Goal: Task Accomplishment & Management: Manage account settings

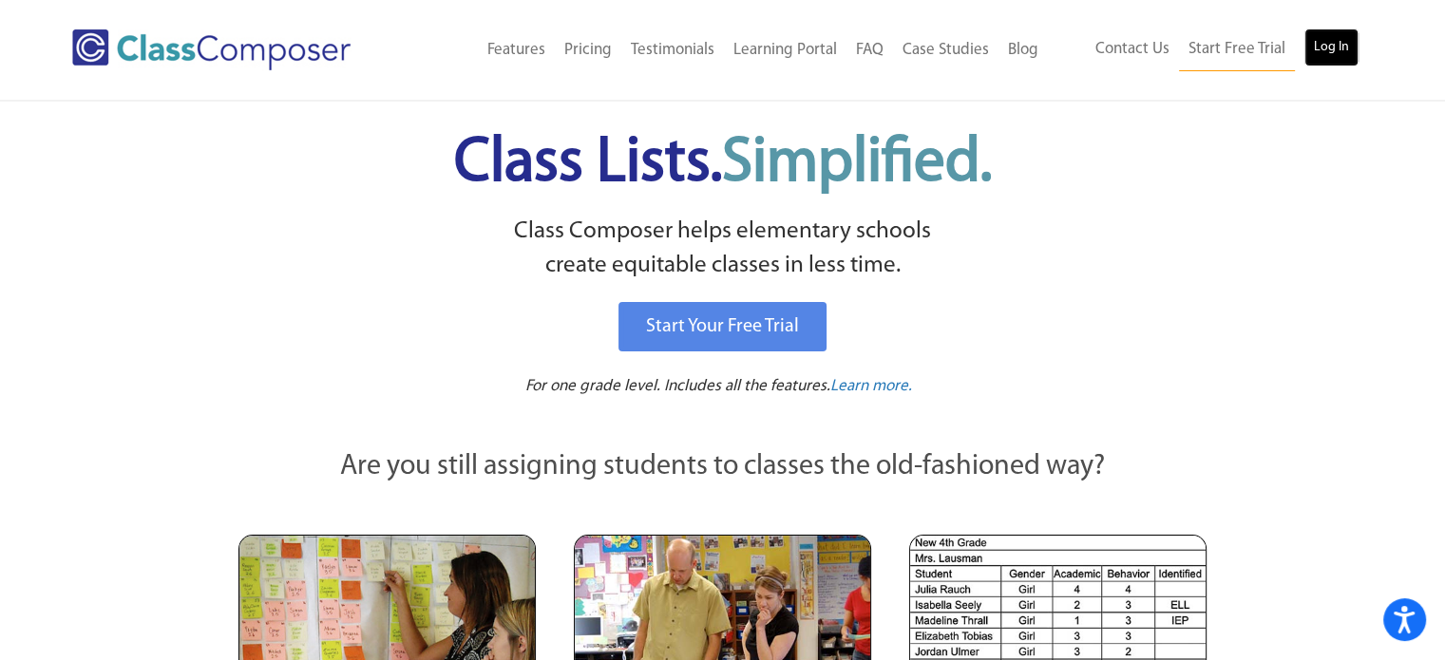
click at [1327, 41] on link "Log In" at bounding box center [1332, 48] width 54 height 38
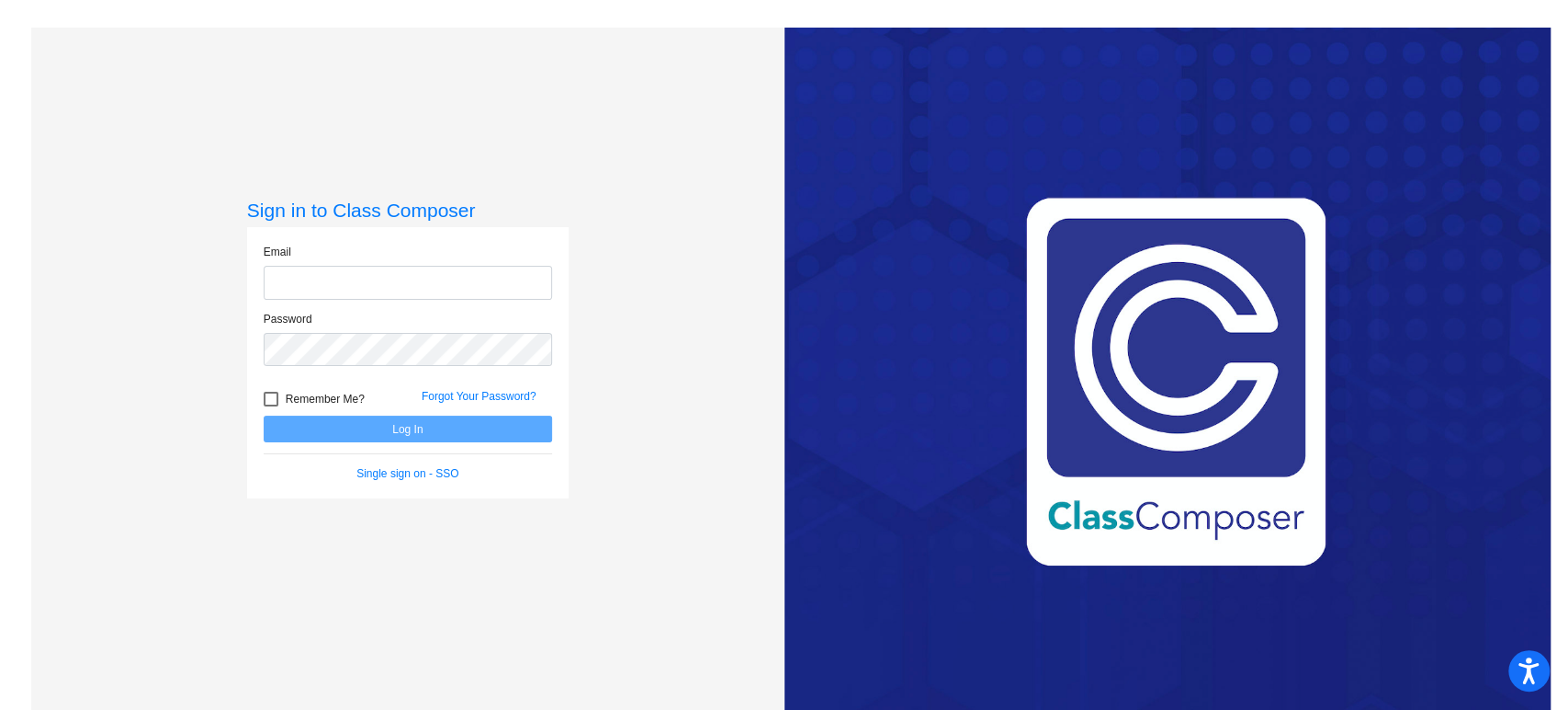
type input "a.eichten@komets.k12.mn.us"
click at [421, 433] on button "Log In" at bounding box center [408, 429] width 288 height 27
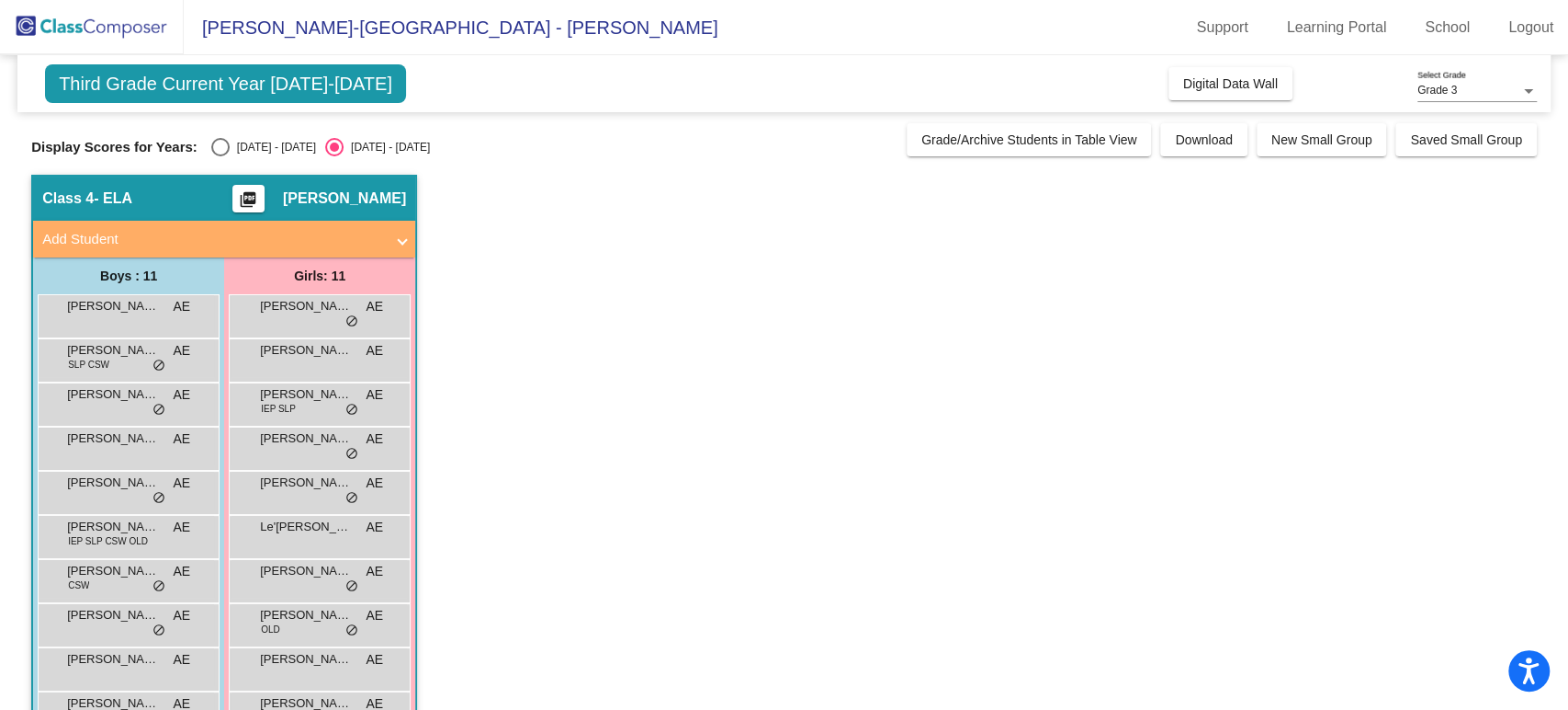
click at [279, 144] on div "2024 - 2025" at bounding box center [273, 146] width 86 height 16
click at [220, 157] on input "2024 - 2025" at bounding box center [219, 157] width 1 height 1
radio input "true"
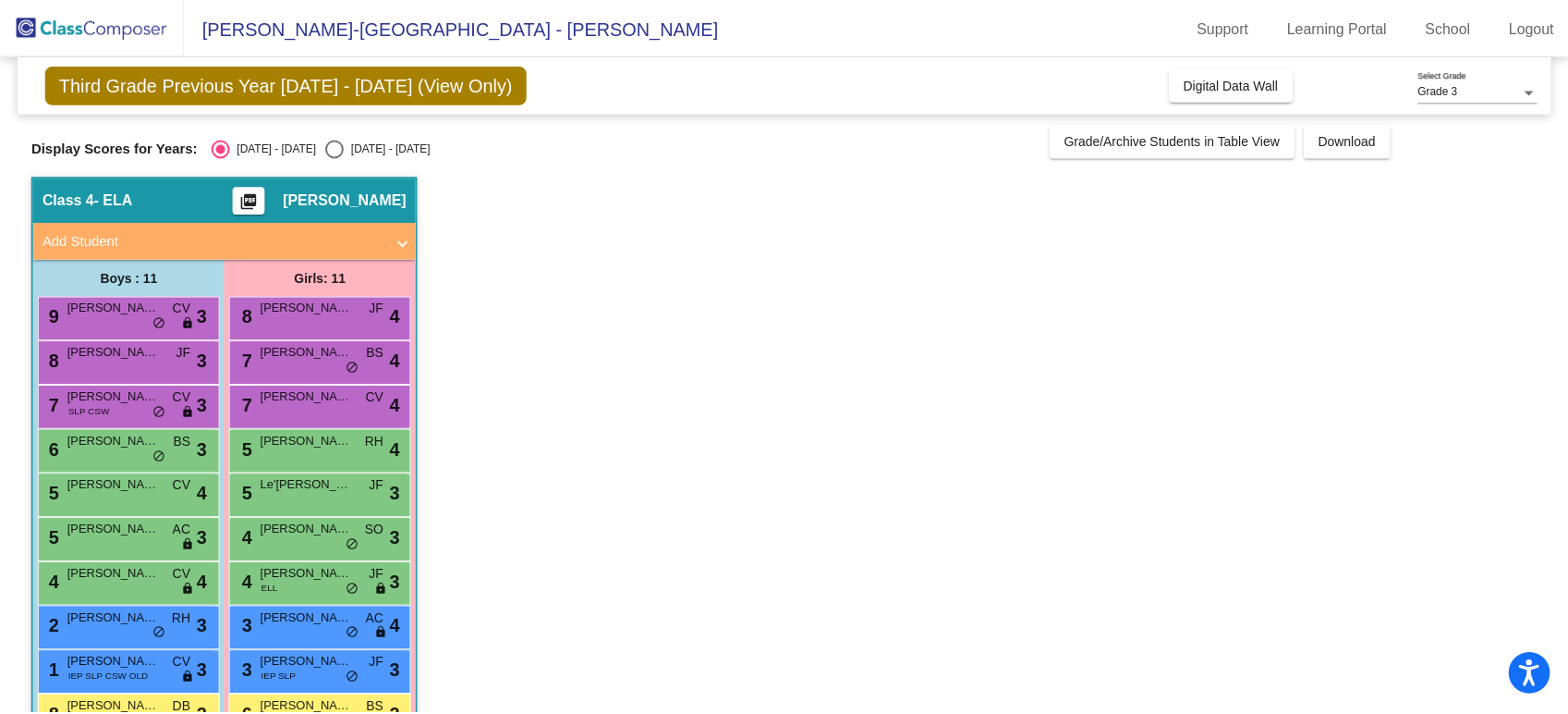
scroll to position [98, 0]
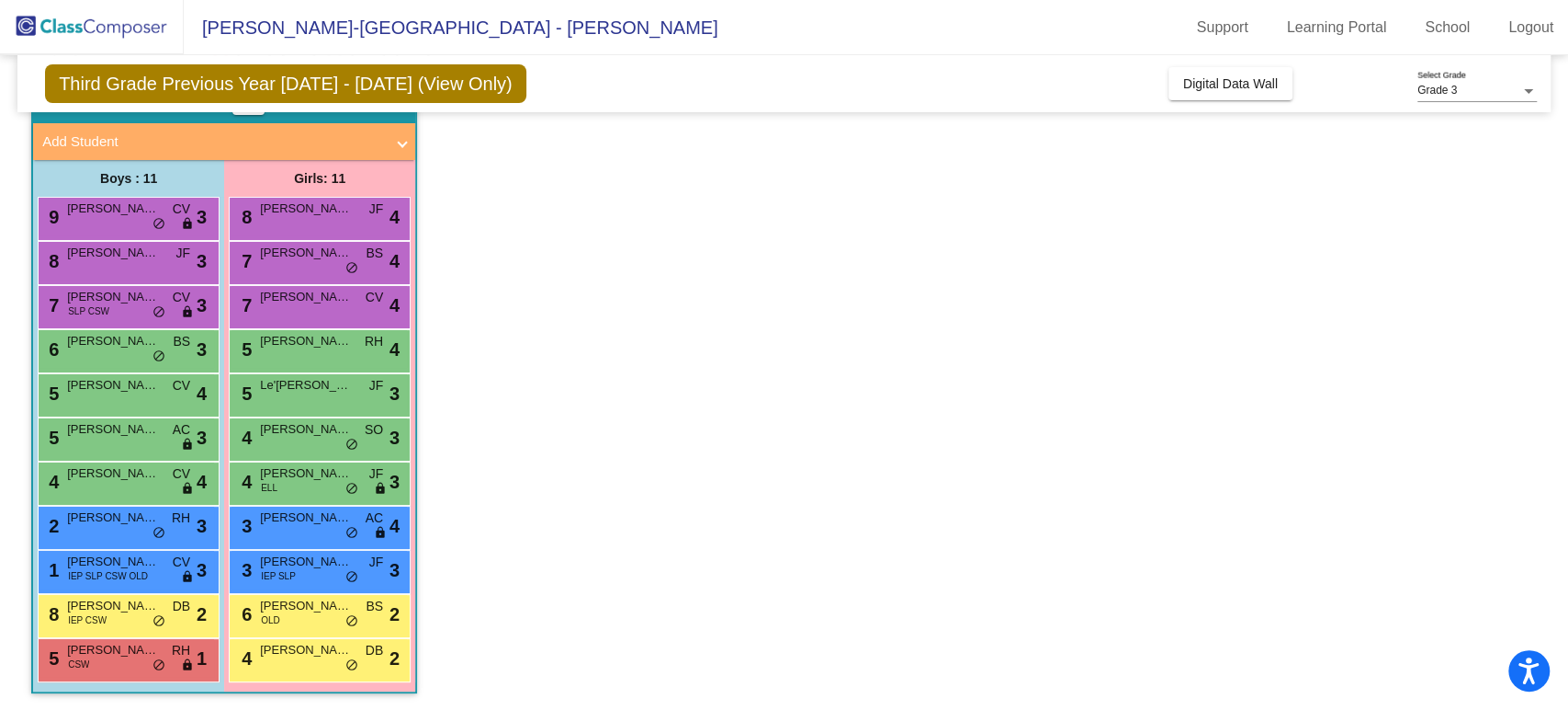
click at [0, 0] on div "Boys : 11 9 Graham Ward CV lock do_not_disturb_alt 3 8 Emmett Nelson JF lock do…" at bounding box center [0, 0] width 0 height 0
click at [160, 658] on span "do_not_disturb_alt" at bounding box center [159, 665] width 13 height 15
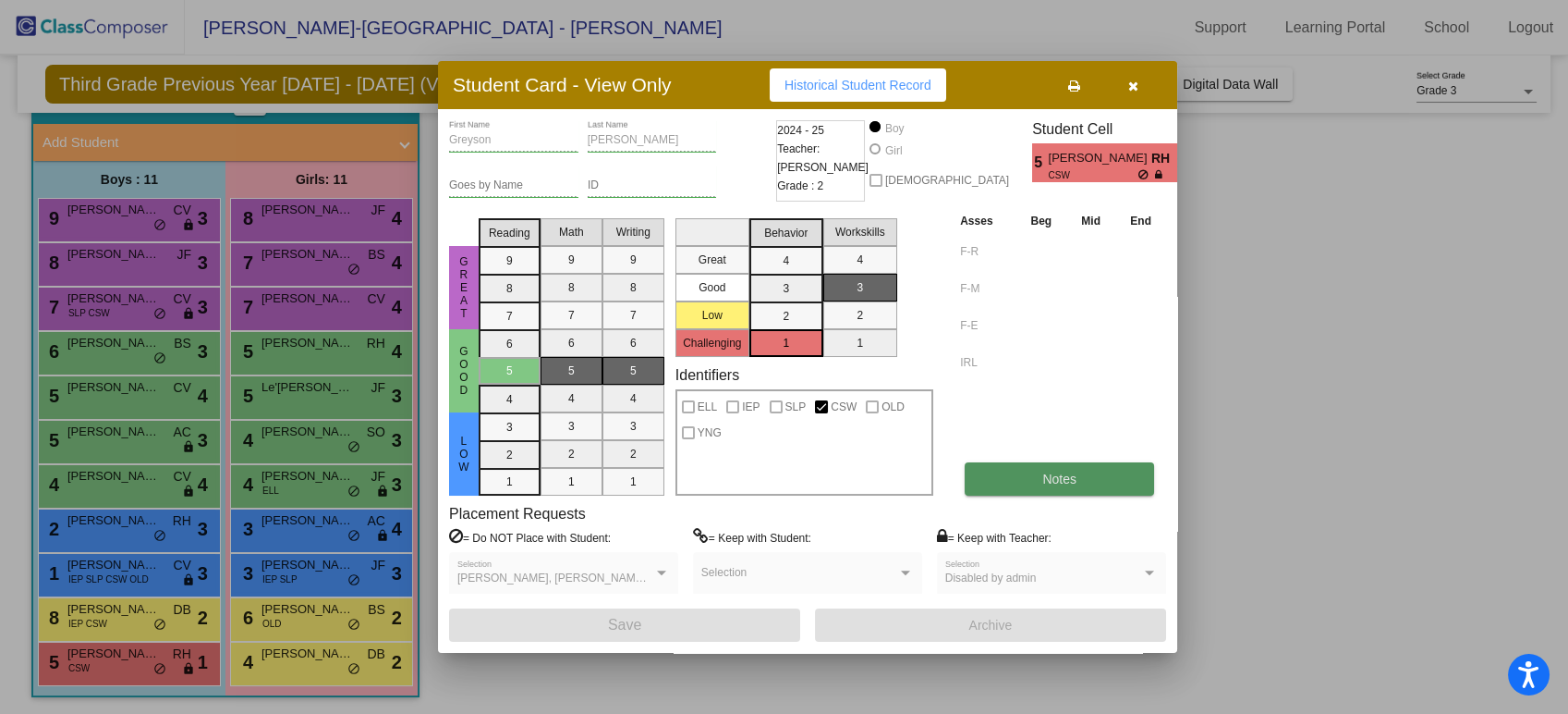
click at [1009, 493] on button "Notes" at bounding box center [1059, 479] width 190 height 33
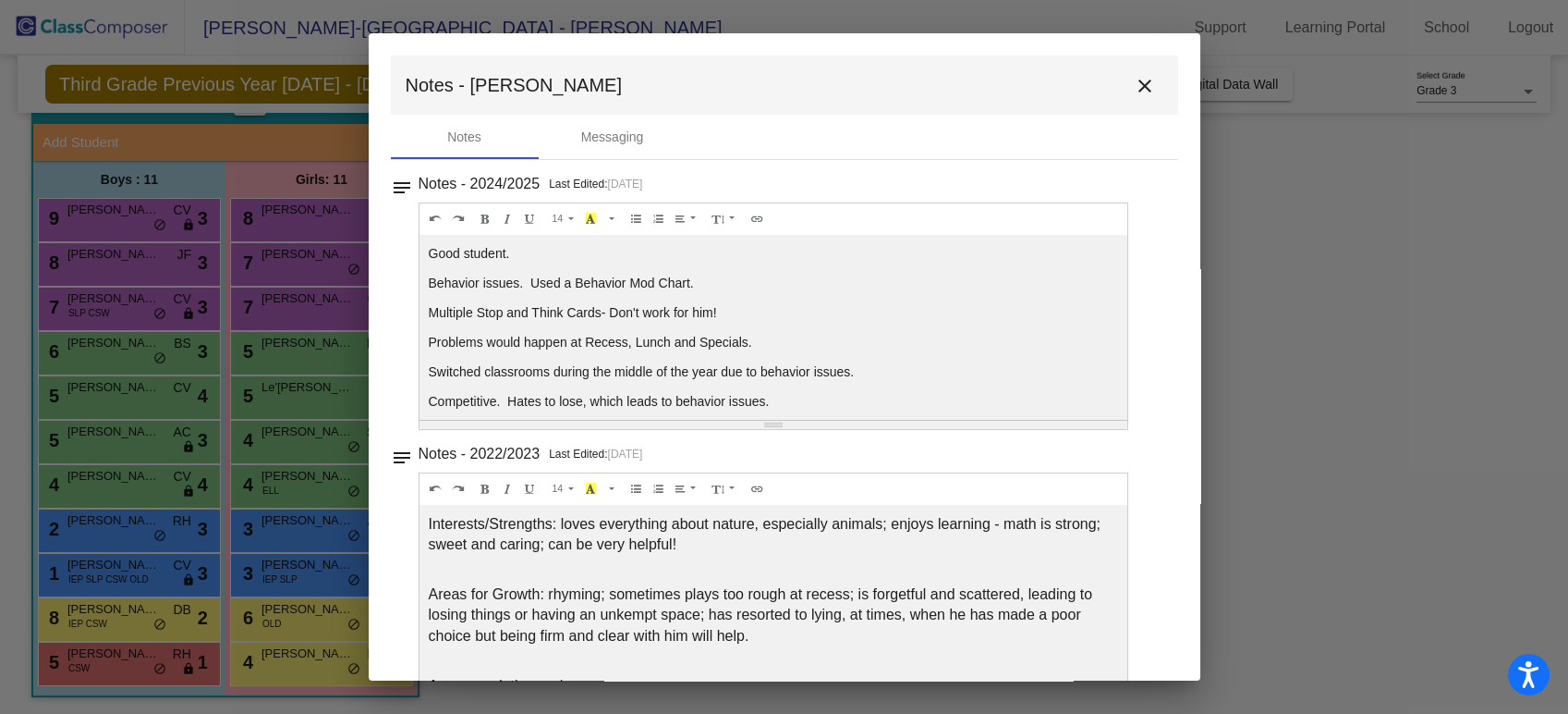
click at [761, 336] on p "Problems would happen at Recess, Lunch and Specials." at bounding box center [774, 341] width 690 height 18
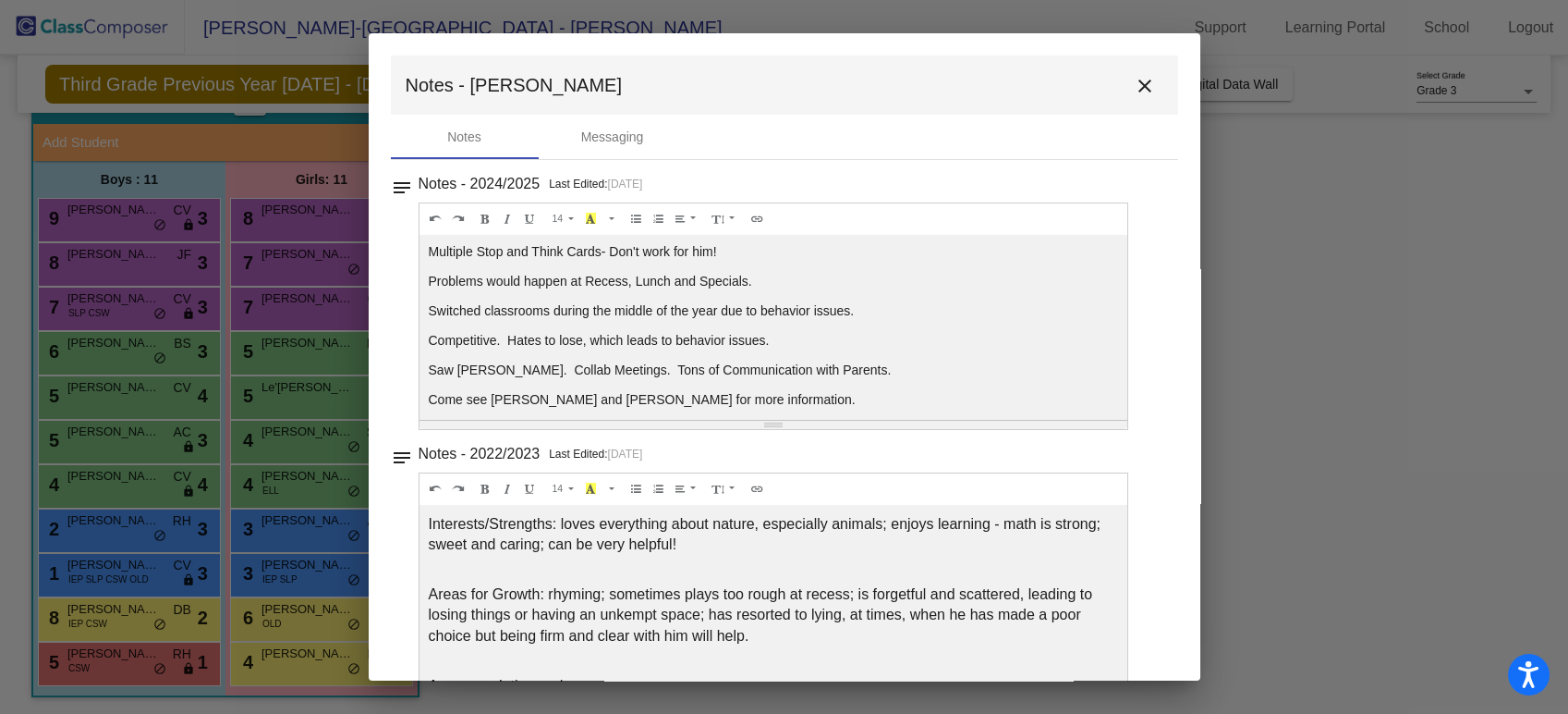
scroll to position [62, 0]
click at [1122, 57] on mat-toolbar "Notes - Greyson close" at bounding box center [784, 85] width 787 height 59
click at [1137, 88] on mat-icon "close" at bounding box center [1144, 86] width 22 height 22
click at [1138, 86] on mat-icon "close" at bounding box center [1144, 86] width 22 height 22
